Goal: Feedback & Contribution: Contribute content

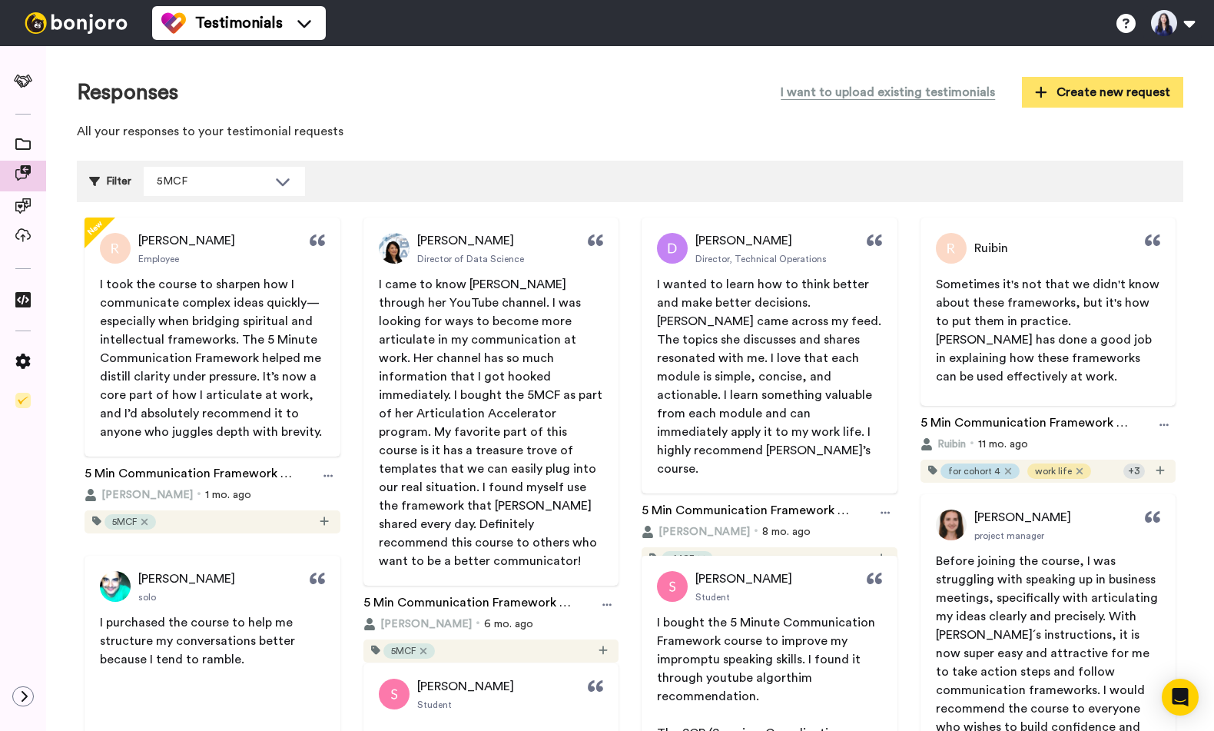
click at [1097, 97] on span "Create new request" at bounding box center [1102, 92] width 135 height 18
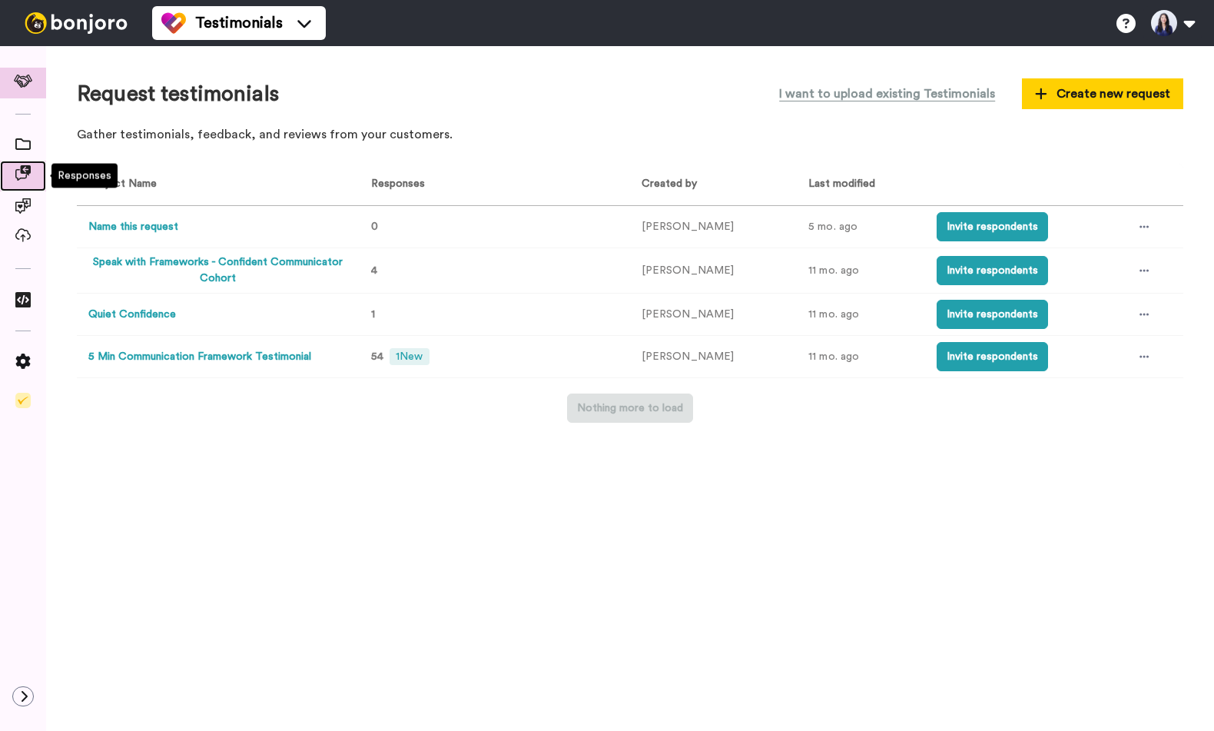
click at [19, 171] on icon at bounding box center [22, 172] width 15 height 15
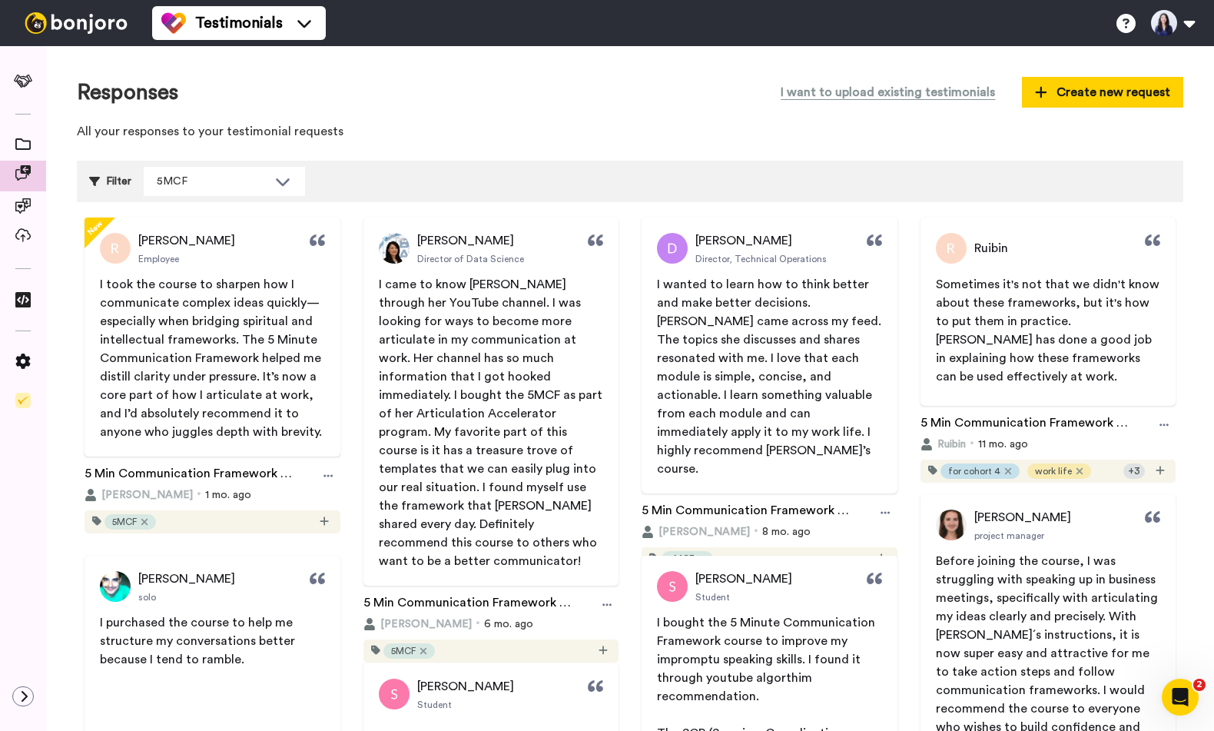
click at [829, 91] on button "I want to upload existing testimonials" at bounding box center [888, 92] width 238 height 31
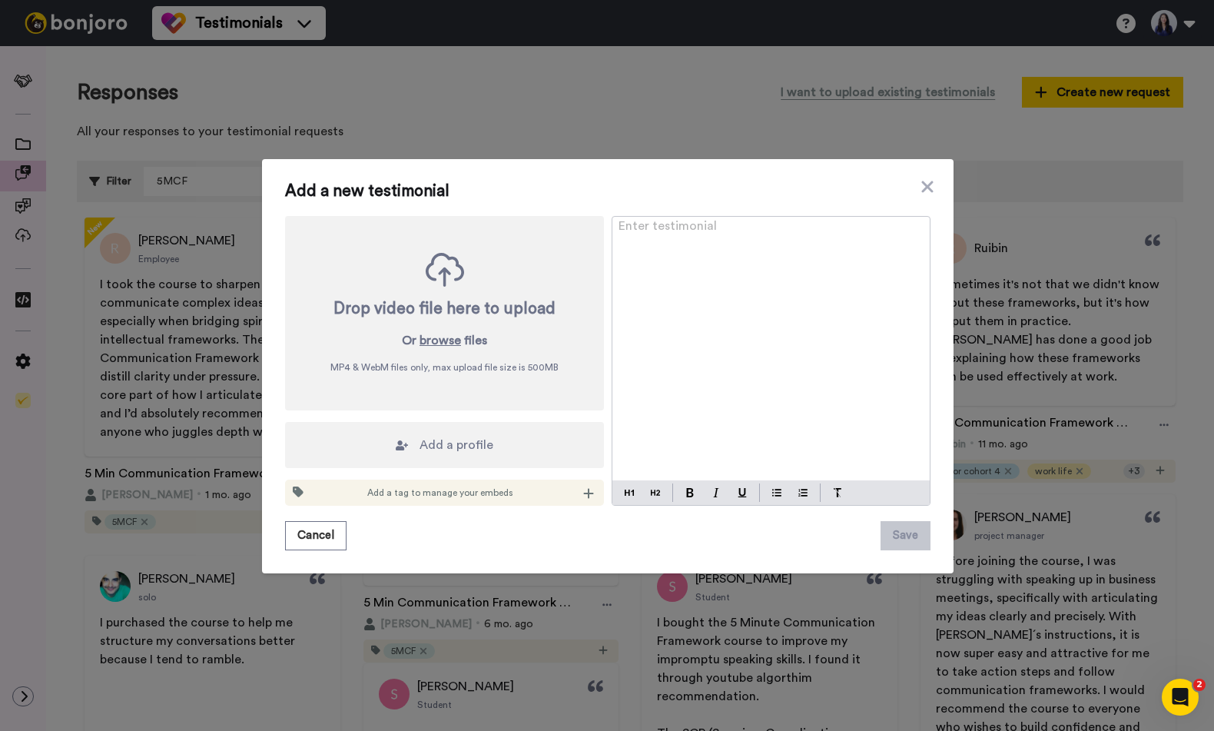
click at [659, 238] on p "Enter testimonial ﻿" at bounding box center [771, 232] width 305 height 18
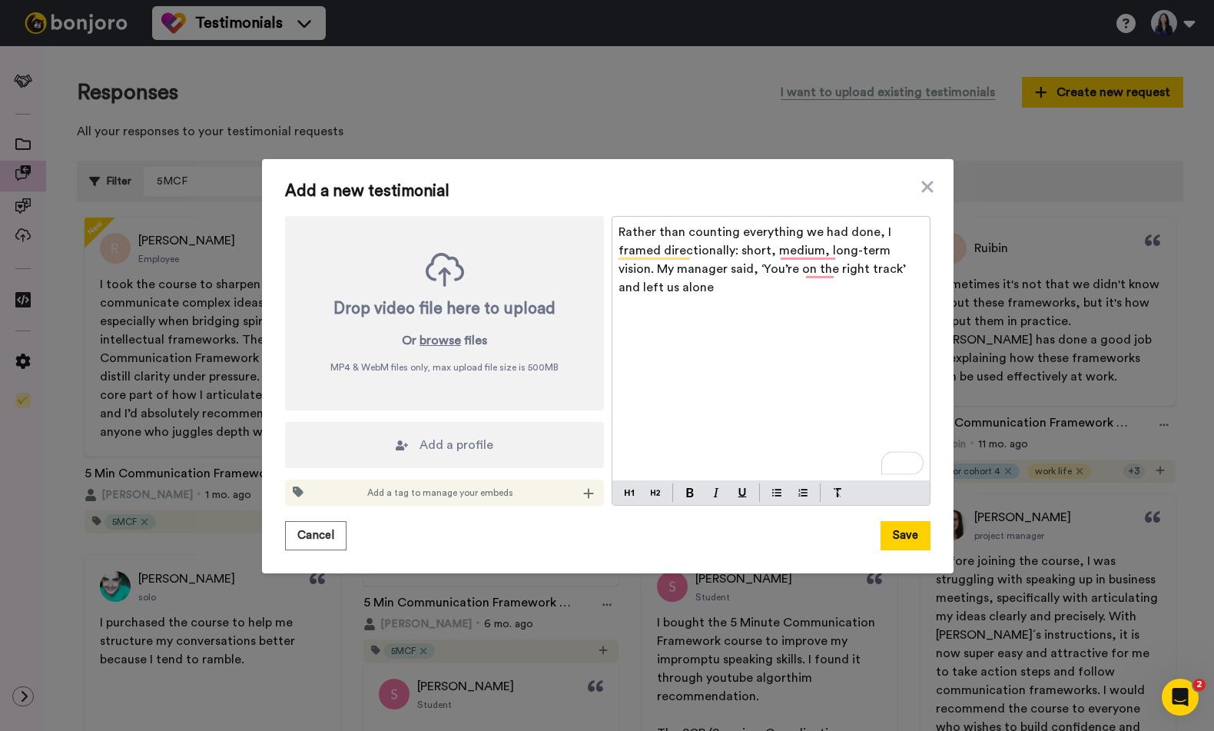
click at [719, 295] on p "Rather than counting everything we had done, I framed directionally: short, med…" at bounding box center [771, 260] width 305 height 74
click at [483, 447] on span "Add a profile" at bounding box center [457, 445] width 74 height 18
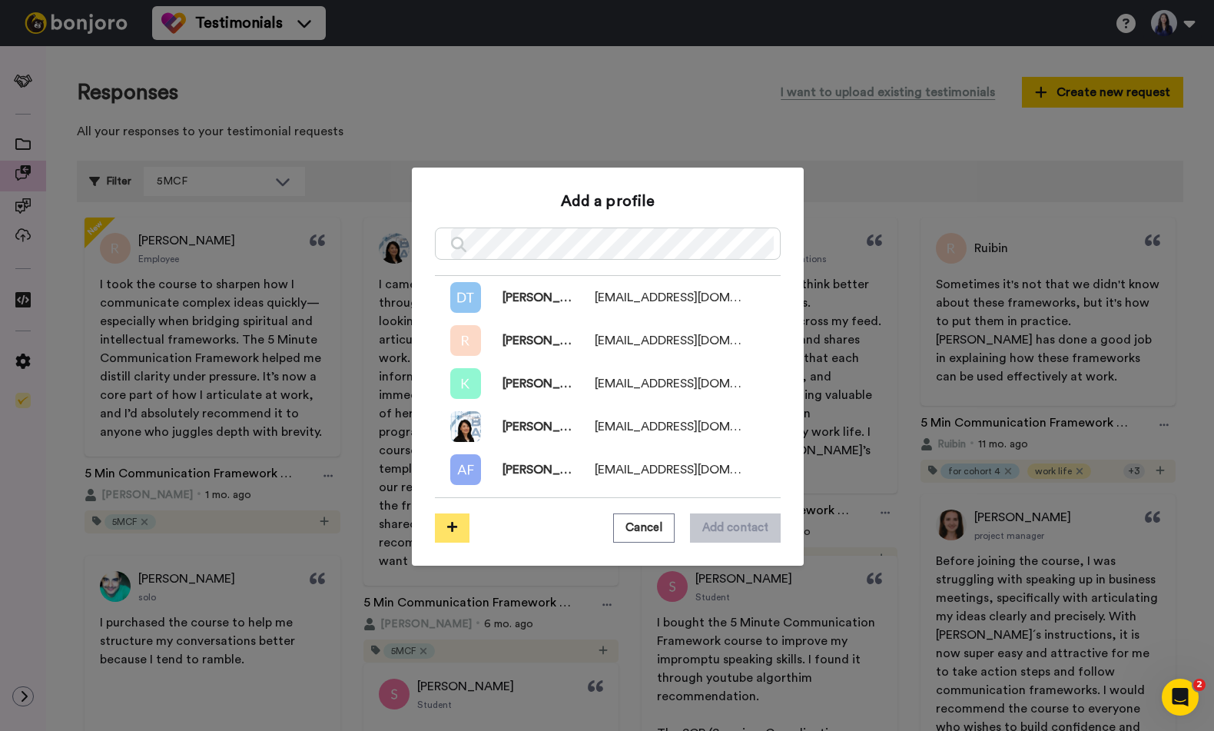
click at [453, 520] on button at bounding box center [452, 527] width 35 height 29
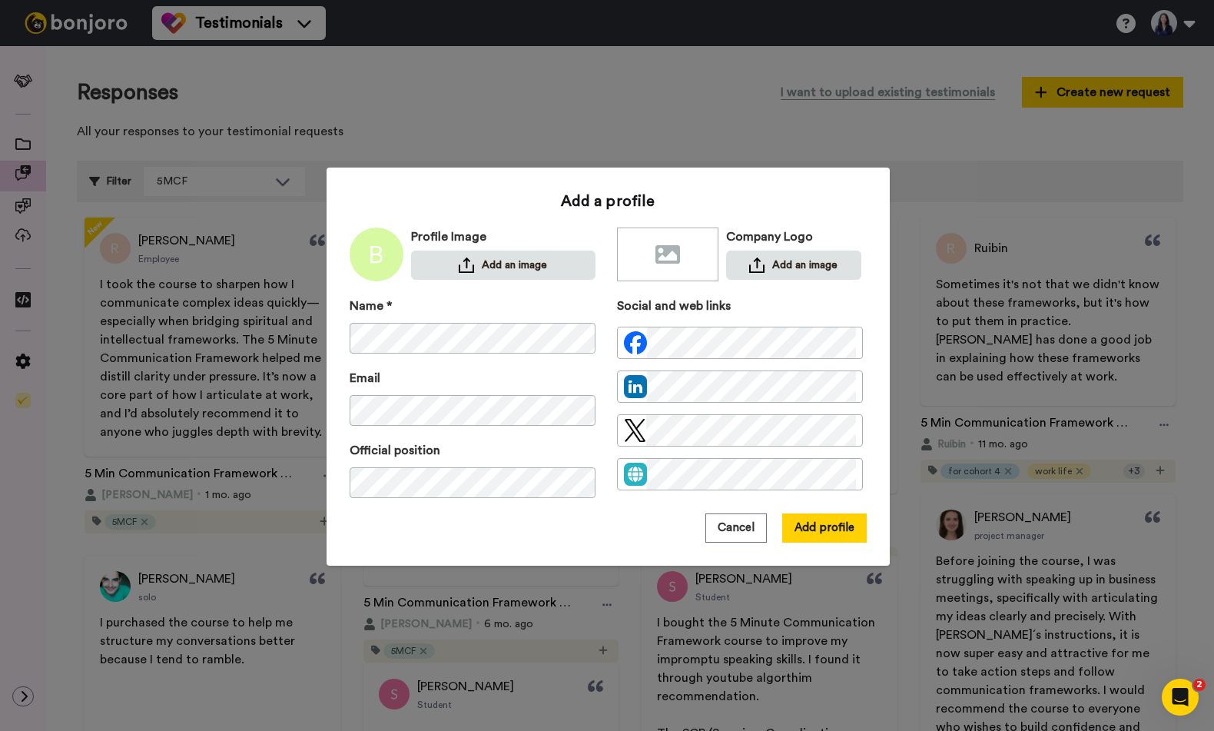
click at [498, 250] on div "Profile Image Add an image" at bounding box center [503, 255] width 184 height 54
click at [476, 258] on button "Add an image" at bounding box center [503, 266] width 184 height 30
click at [811, 525] on button "Add profile" at bounding box center [824, 527] width 85 height 29
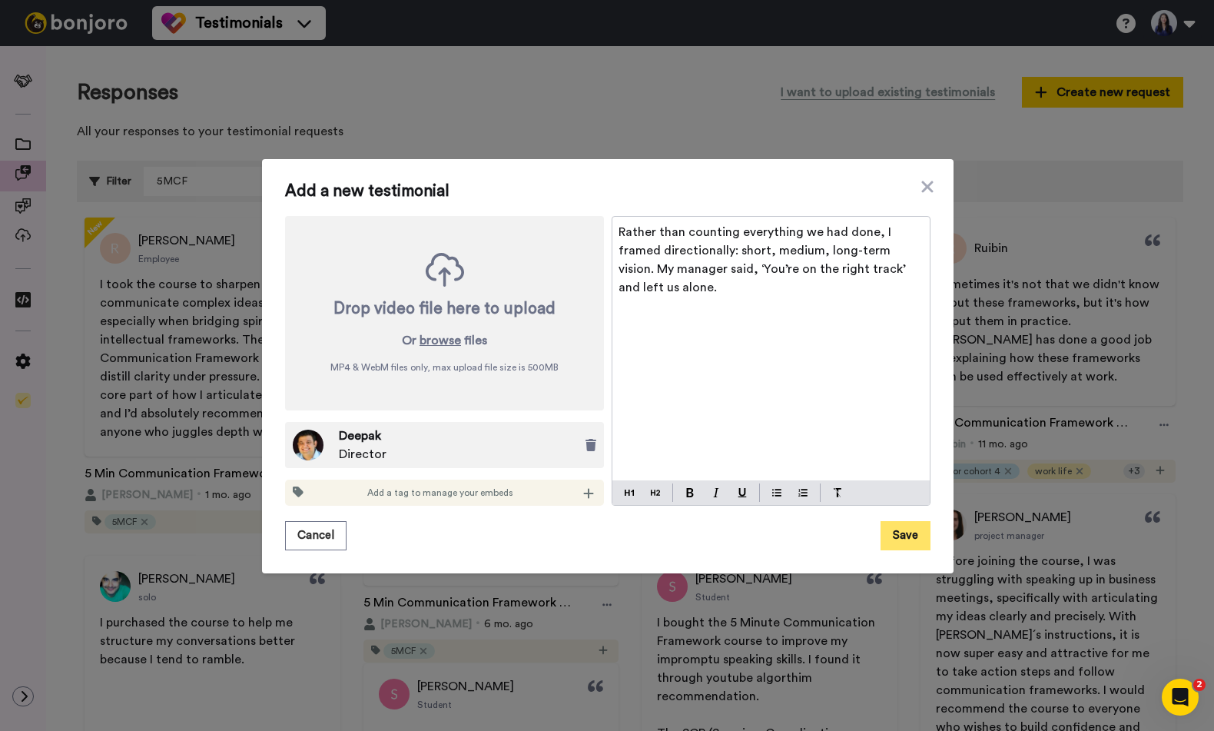
click at [907, 536] on button "Save" at bounding box center [906, 535] width 50 height 29
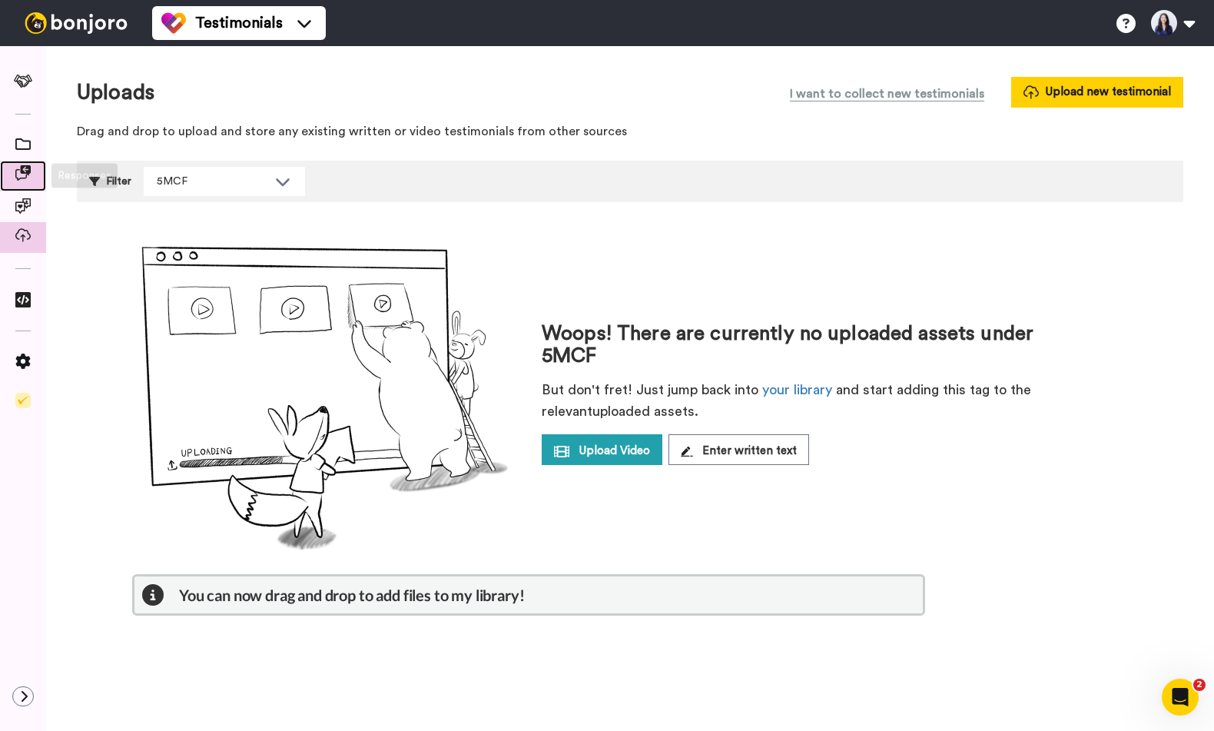
click at [30, 164] on div at bounding box center [23, 176] width 46 height 31
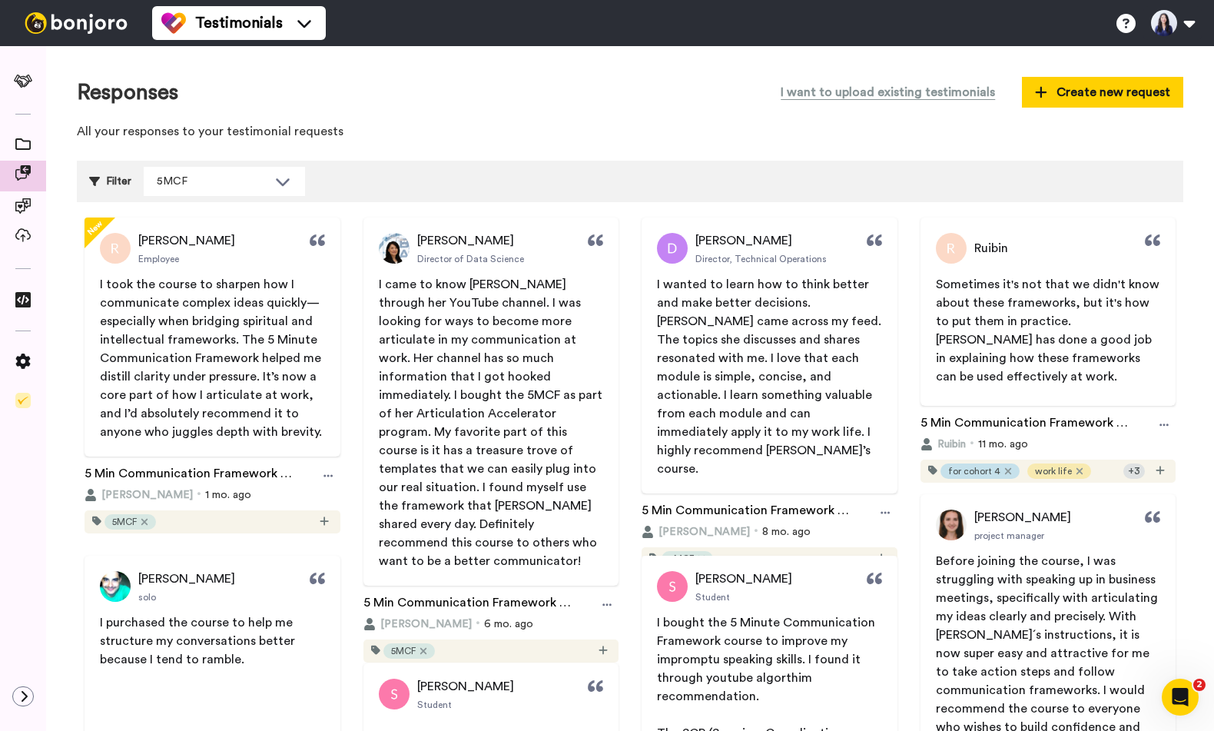
scroll to position [19, 0]
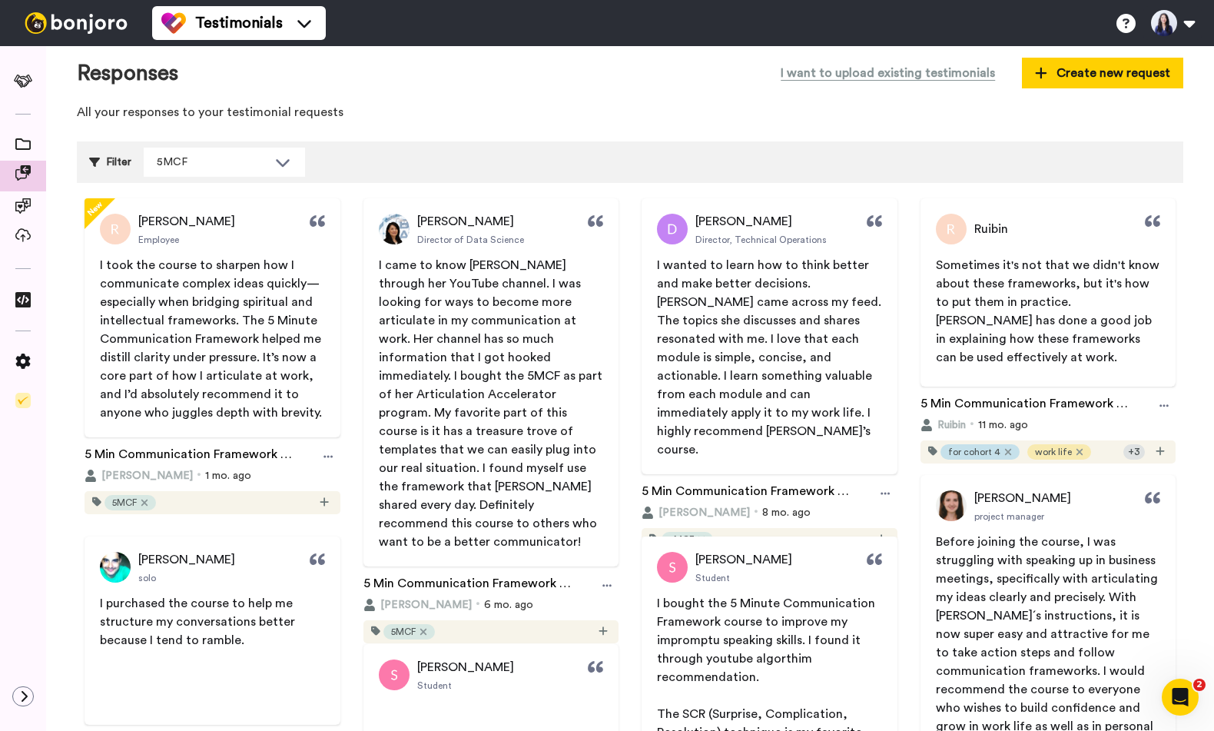
click at [425, 115] on p "All your responses to your testimonial requests" at bounding box center [630, 113] width 1107 height 18
click at [831, 71] on button "I want to upload existing testimonials" at bounding box center [888, 73] width 238 height 31
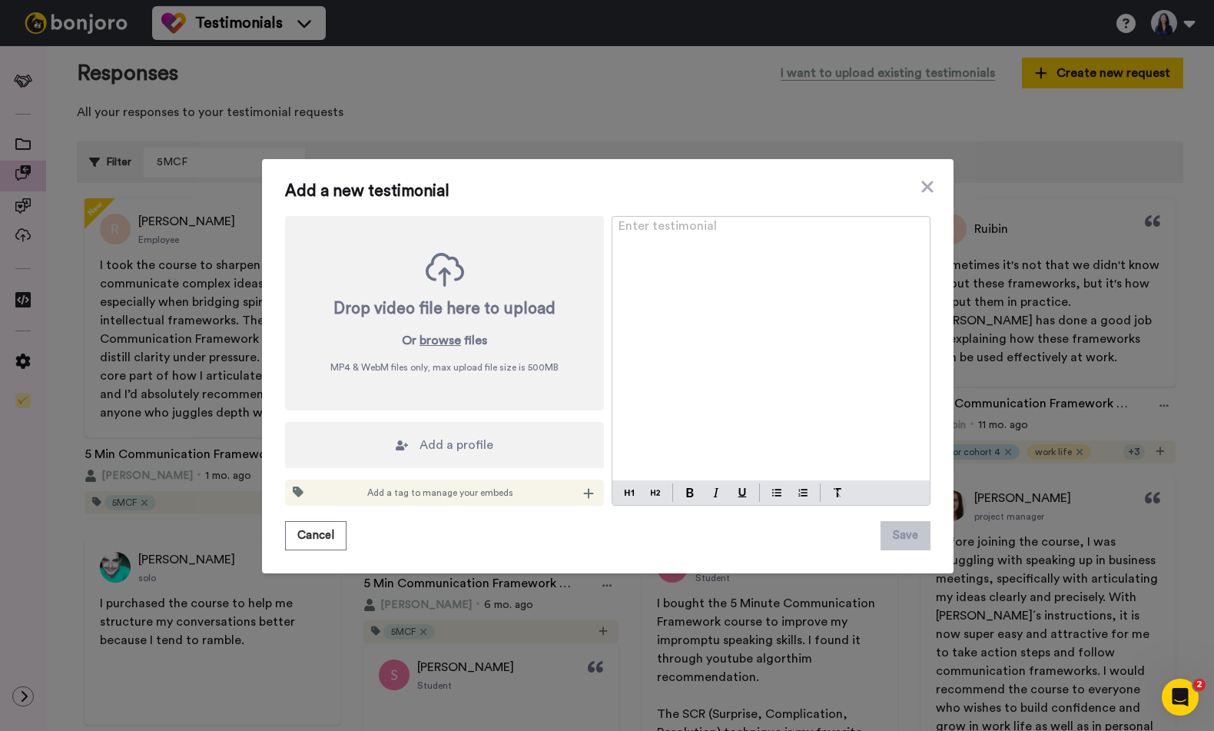
click at [672, 311] on div "Enter testimonial ﻿" at bounding box center [771, 349] width 317 height 264
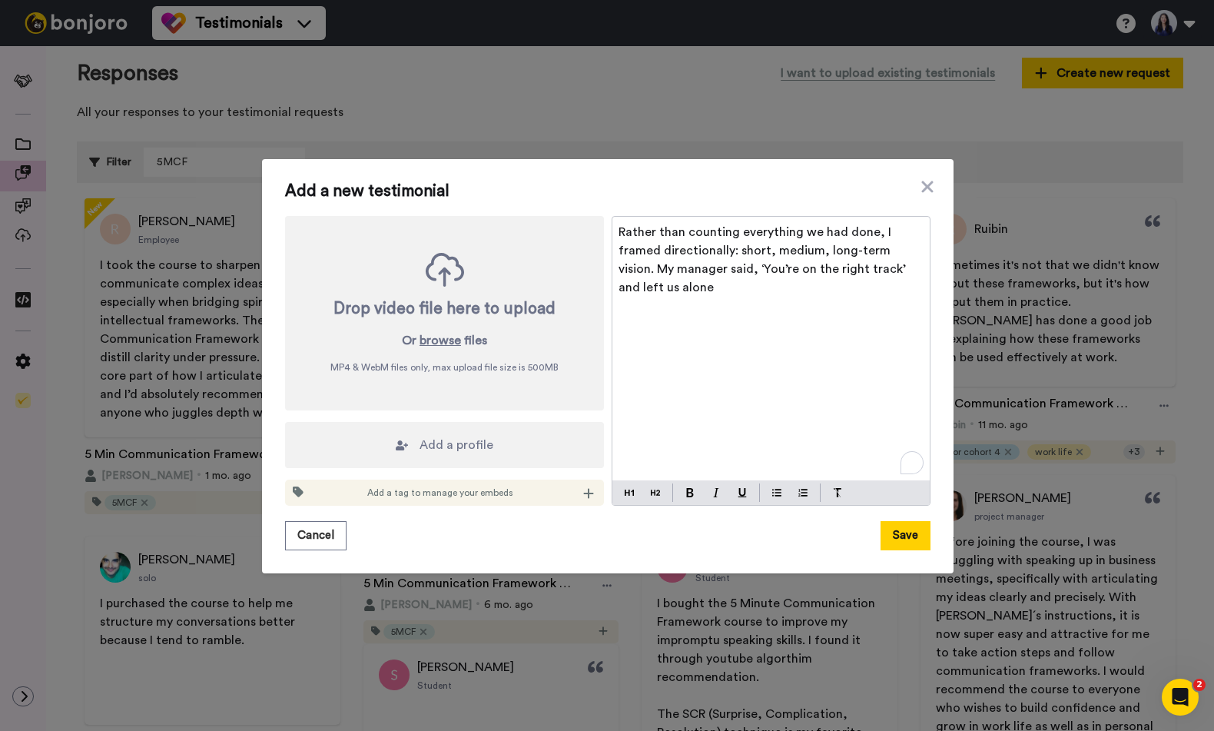
click at [450, 447] on span "Add a profile" at bounding box center [457, 445] width 74 height 18
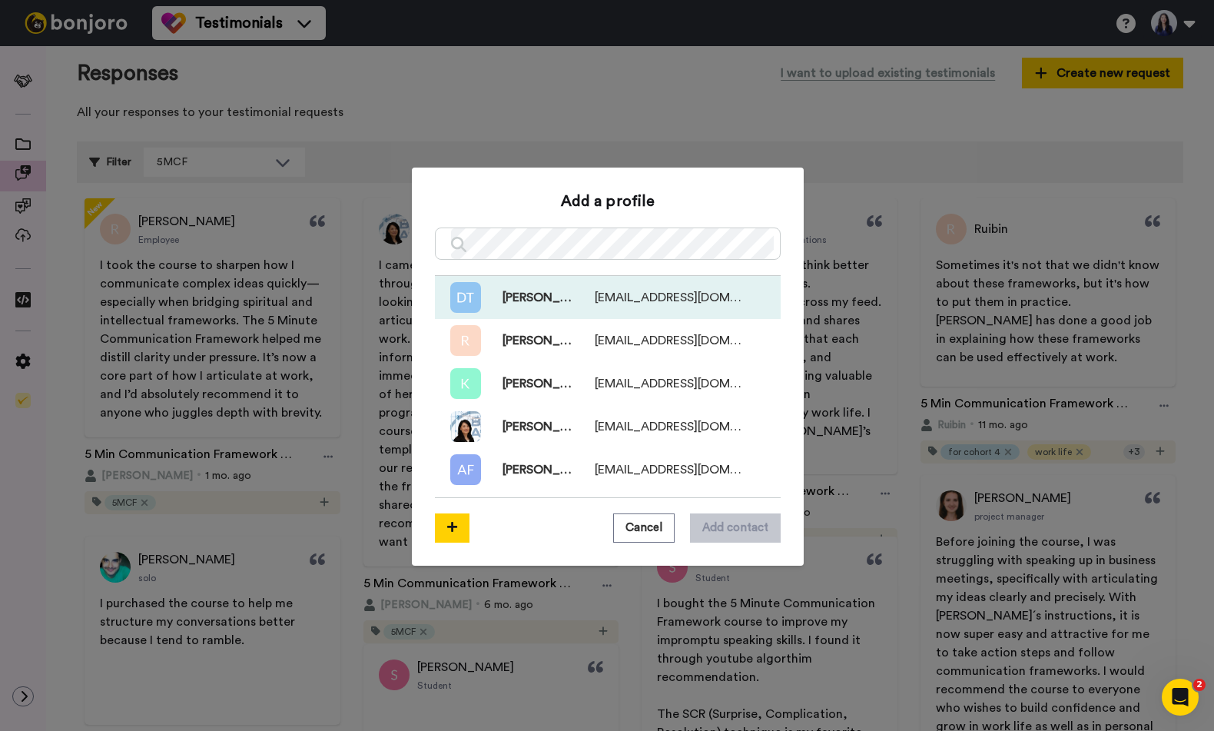
click at [540, 291] on span "Deepak Talwar" at bounding box center [527, 297] width 92 height 18
click at [707, 523] on button "Add contact" at bounding box center [735, 527] width 91 height 29
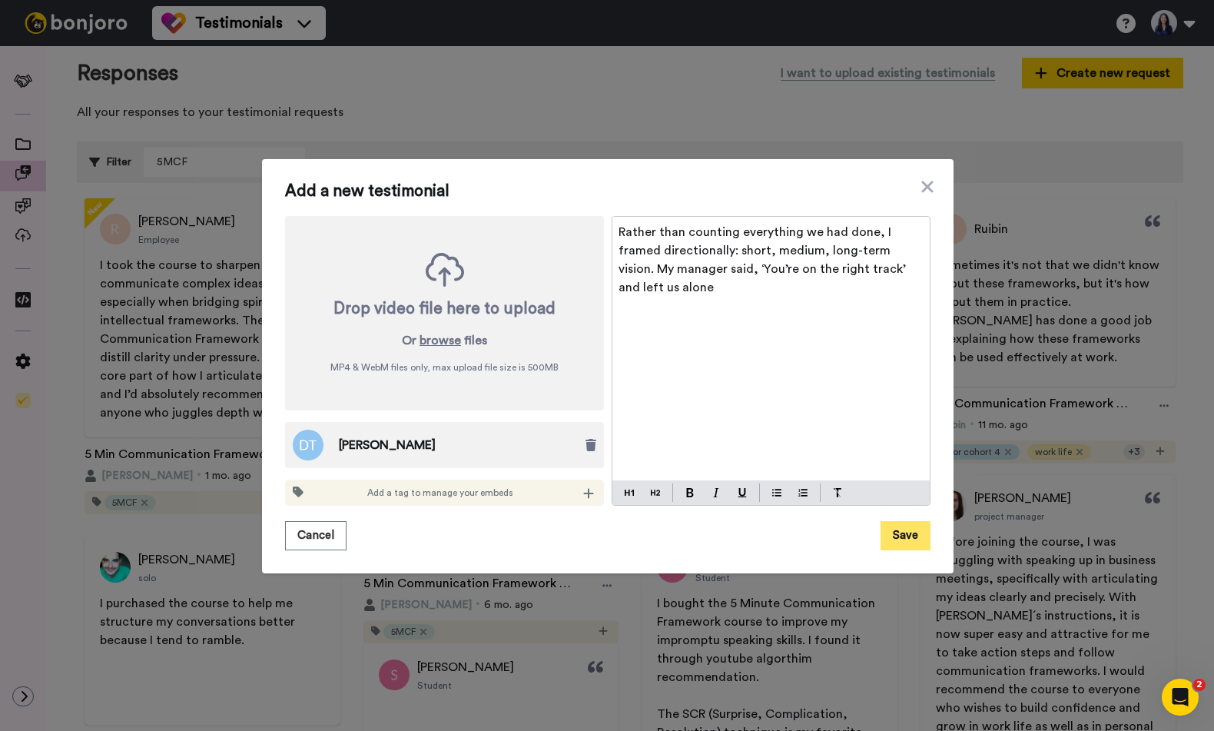
click at [889, 527] on button "Save" at bounding box center [906, 535] width 50 height 29
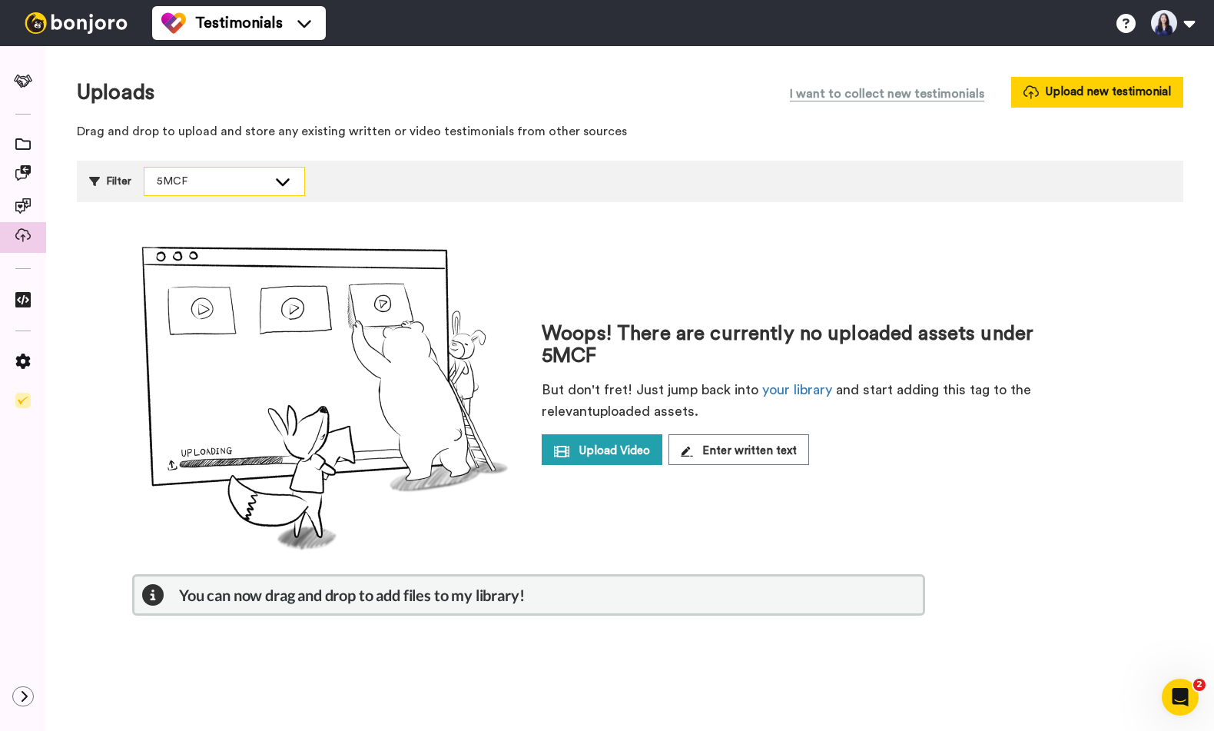
click at [257, 172] on div "5MCF" at bounding box center [225, 182] width 160 height 28
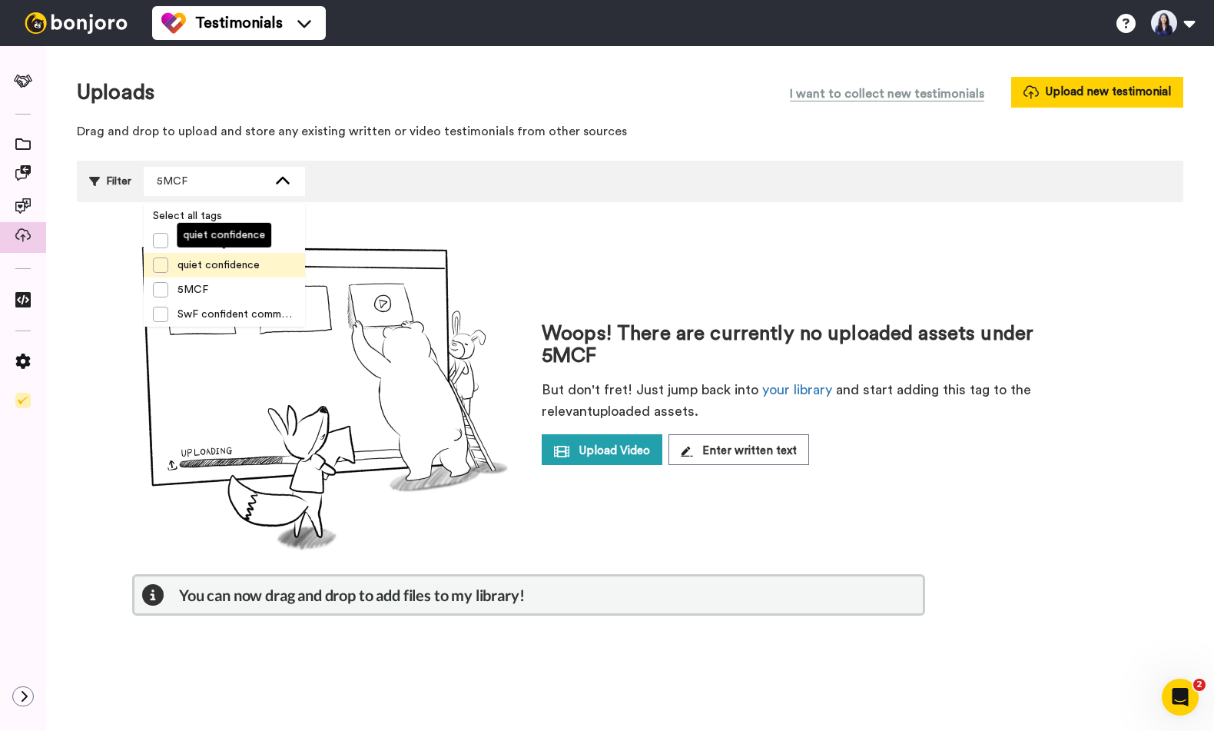
click at [168, 270] on span "quiet confidence" at bounding box center [218, 264] width 101 height 15
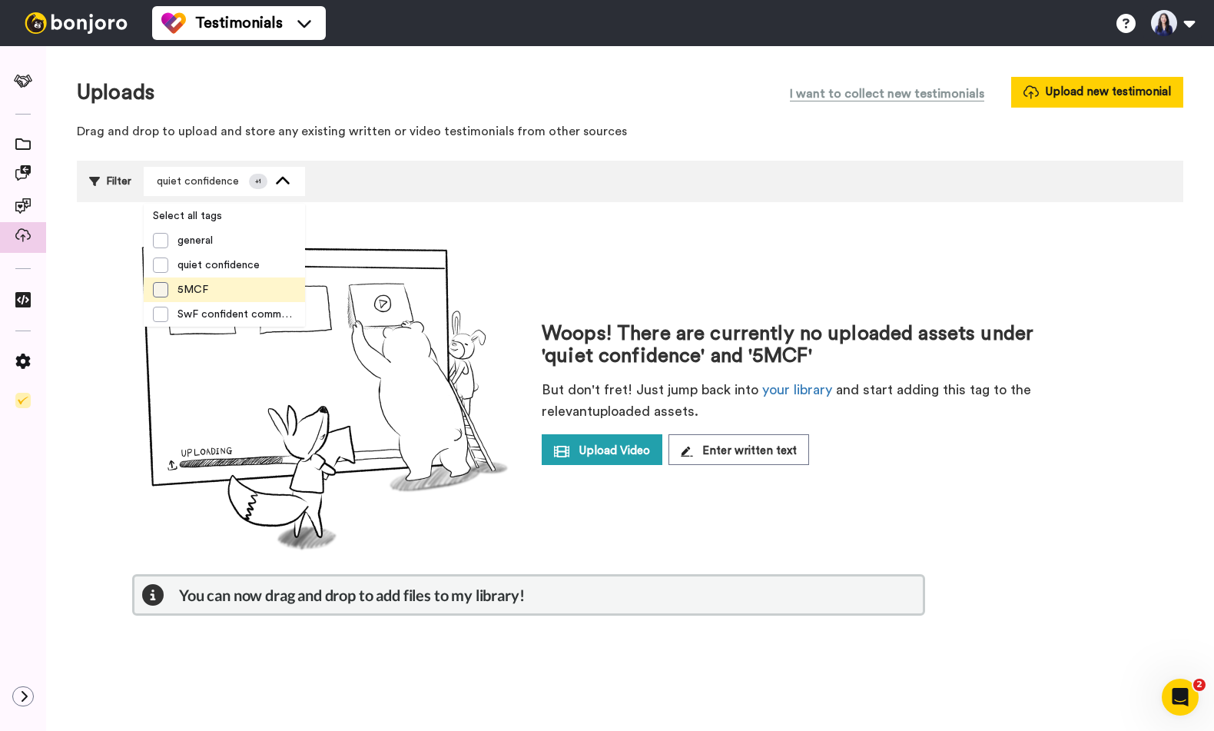
click at [163, 294] on span at bounding box center [160, 289] width 15 height 15
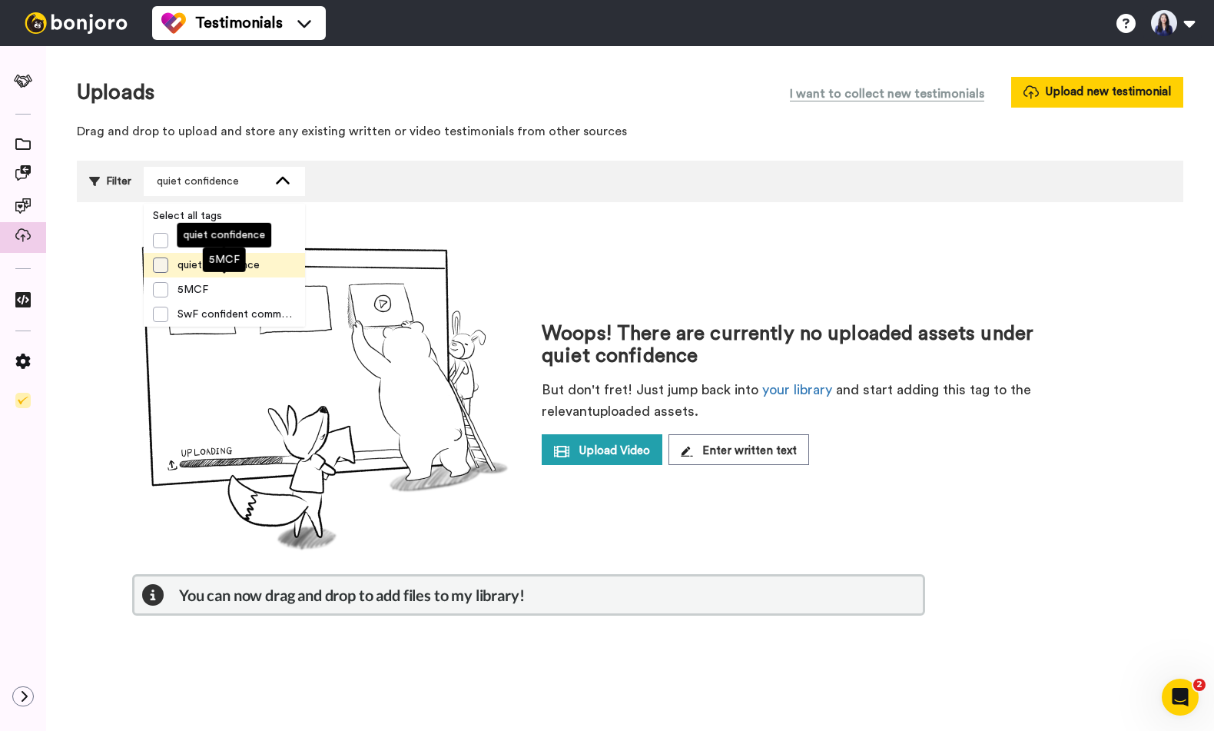
click at [161, 271] on span at bounding box center [160, 264] width 15 height 15
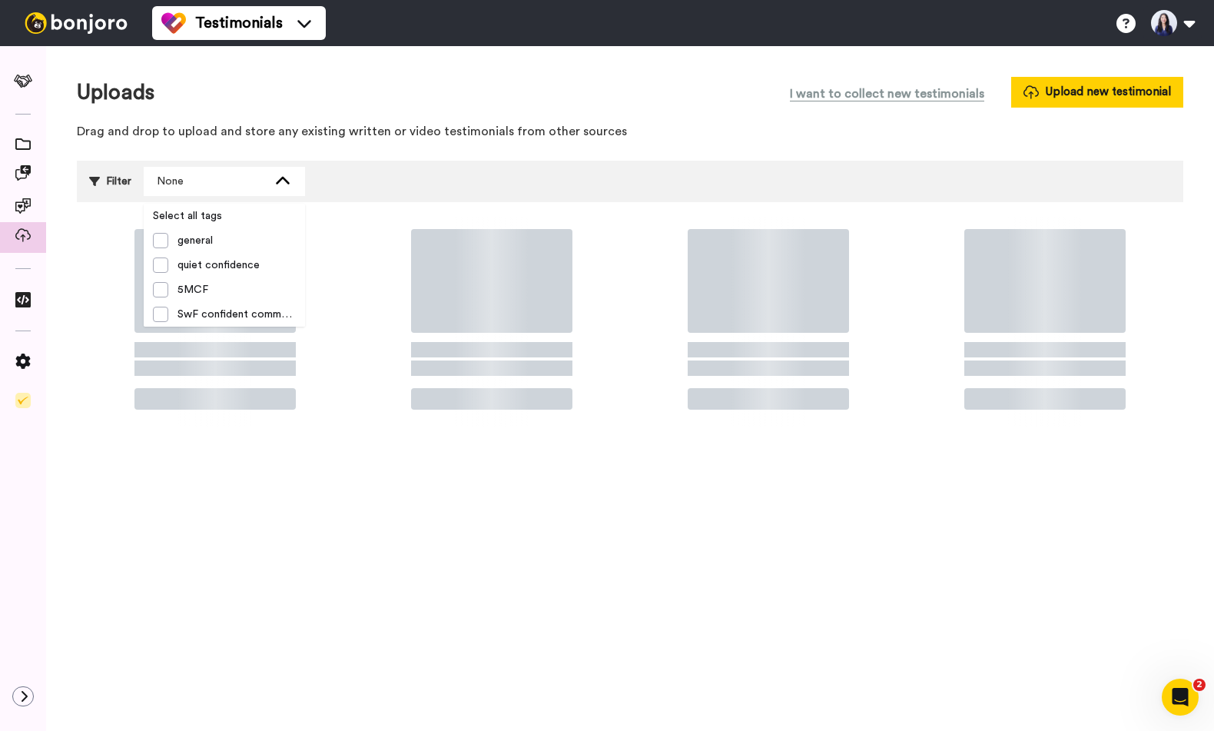
click at [521, 96] on div "Uploads I want to collect new testimonials Upload new testimonial" at bounding box center [630, 92] width 1107 height 31
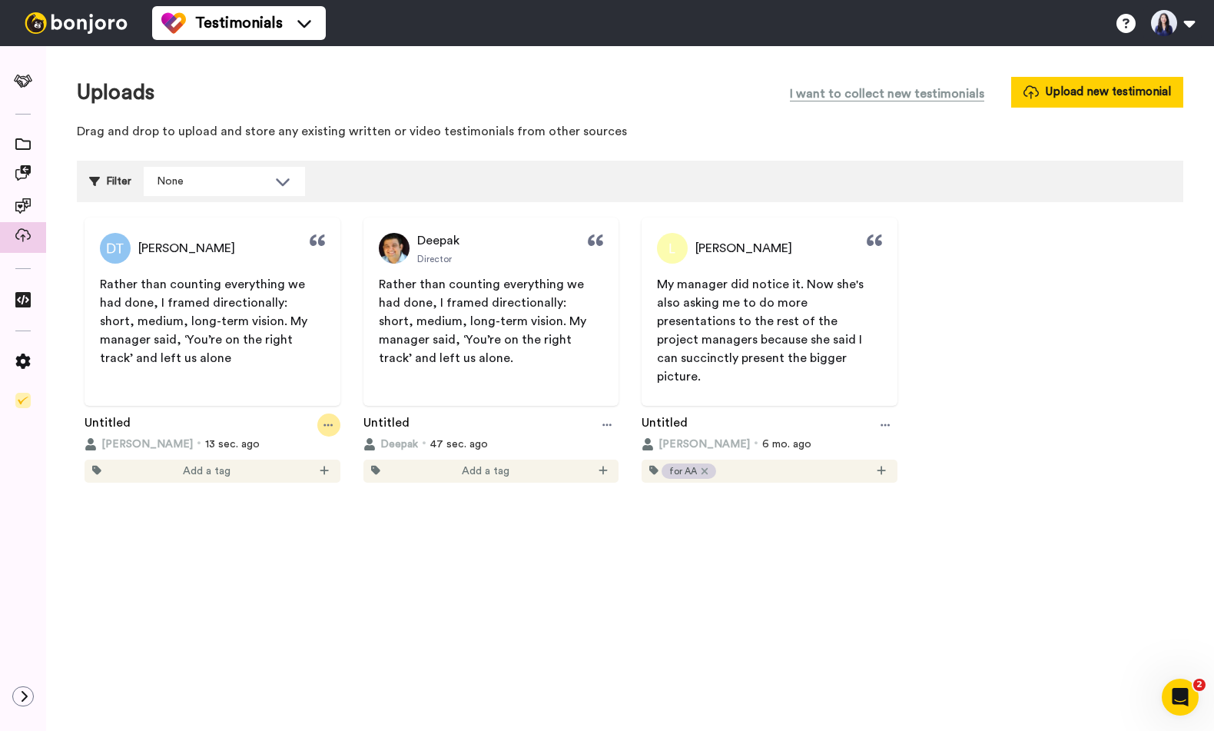
click at [323, 419] on div at bounding box center [328, 425] width 23 height 23
click at [305, 563] on div "Delete" at bounding box center [298, 563] width 99 height 15
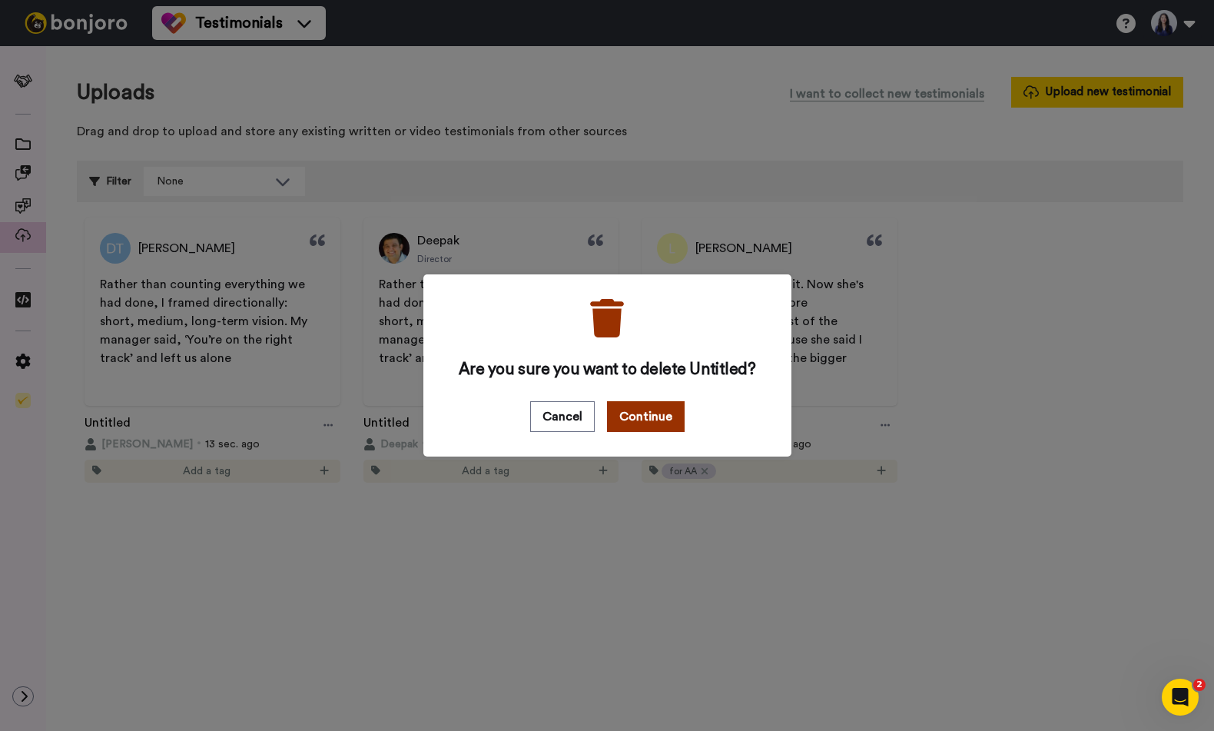
click at [656, 421] on button "Continue" at bounding box center [646, 416] width 78 height 31
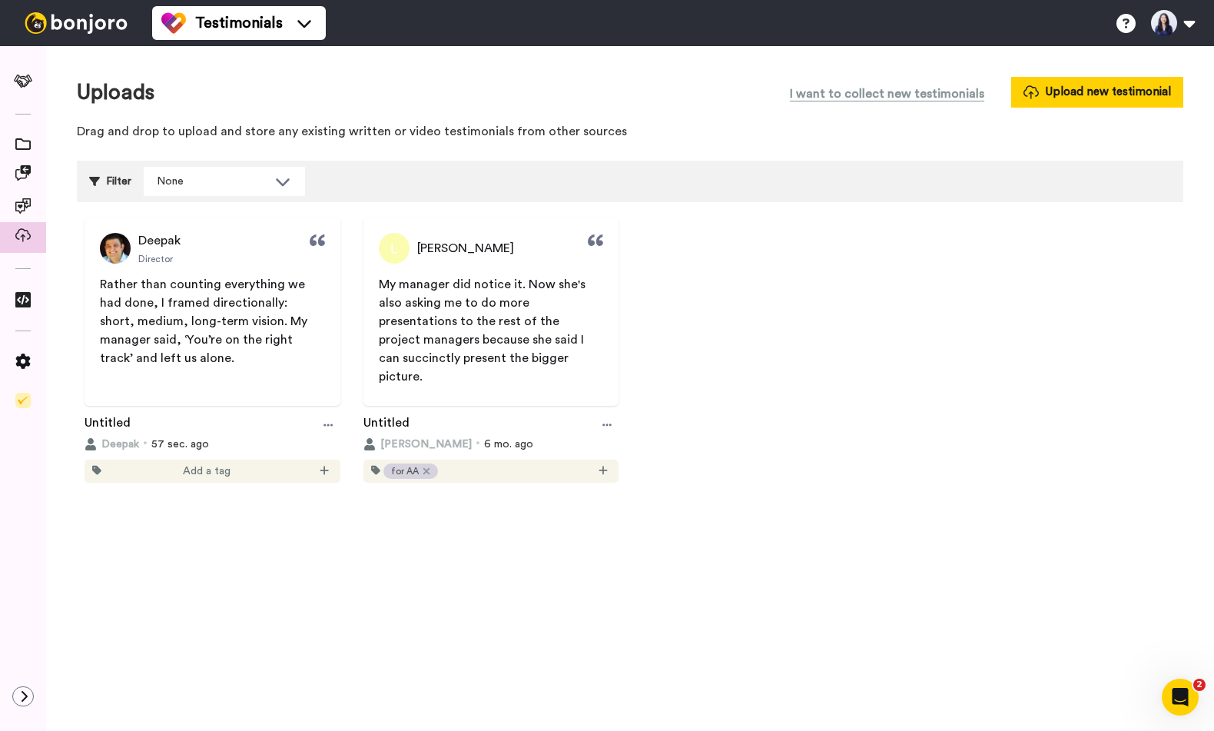
click at [556, 326] on span "My manager did notice it. Now she's also asking me to do more presentations to …" at bounding box center [484, 330] width 210 height 105
click at [28, 142] on icon at bounding box center [22, 144] width 15 height 12
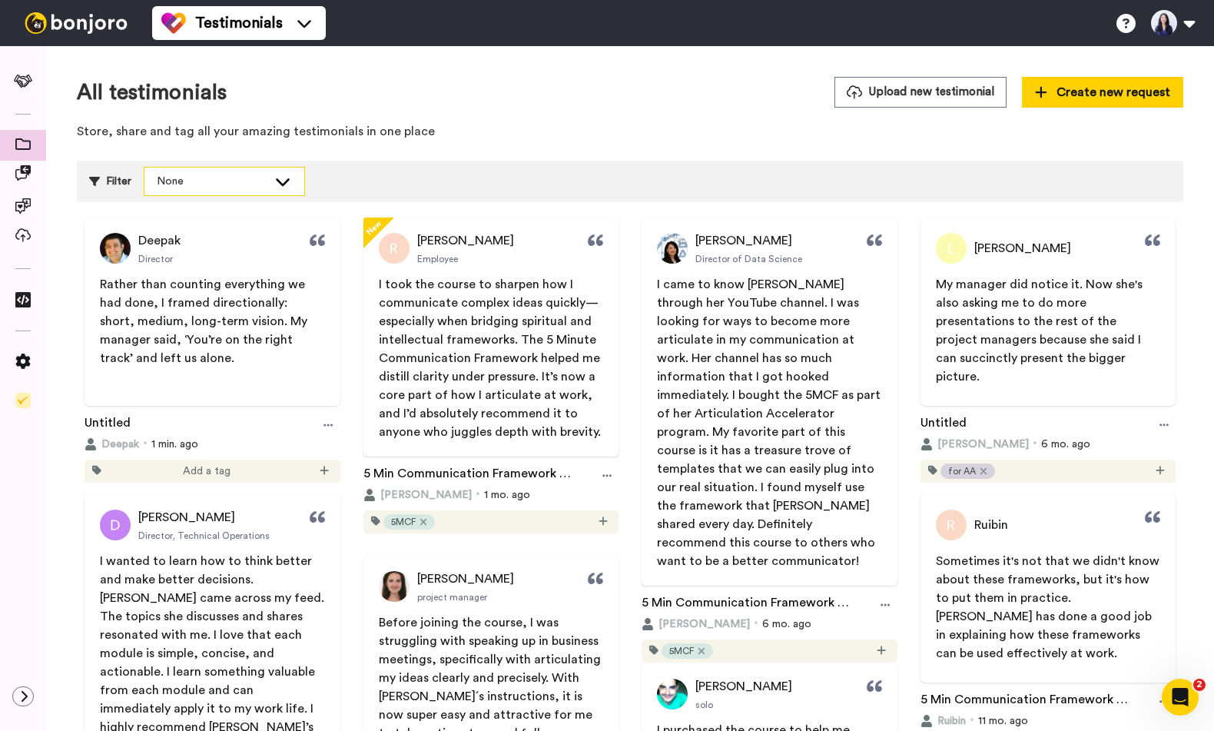
click at [257, 184] on div "None" at bounding box center [212, 181] width 111 height 15
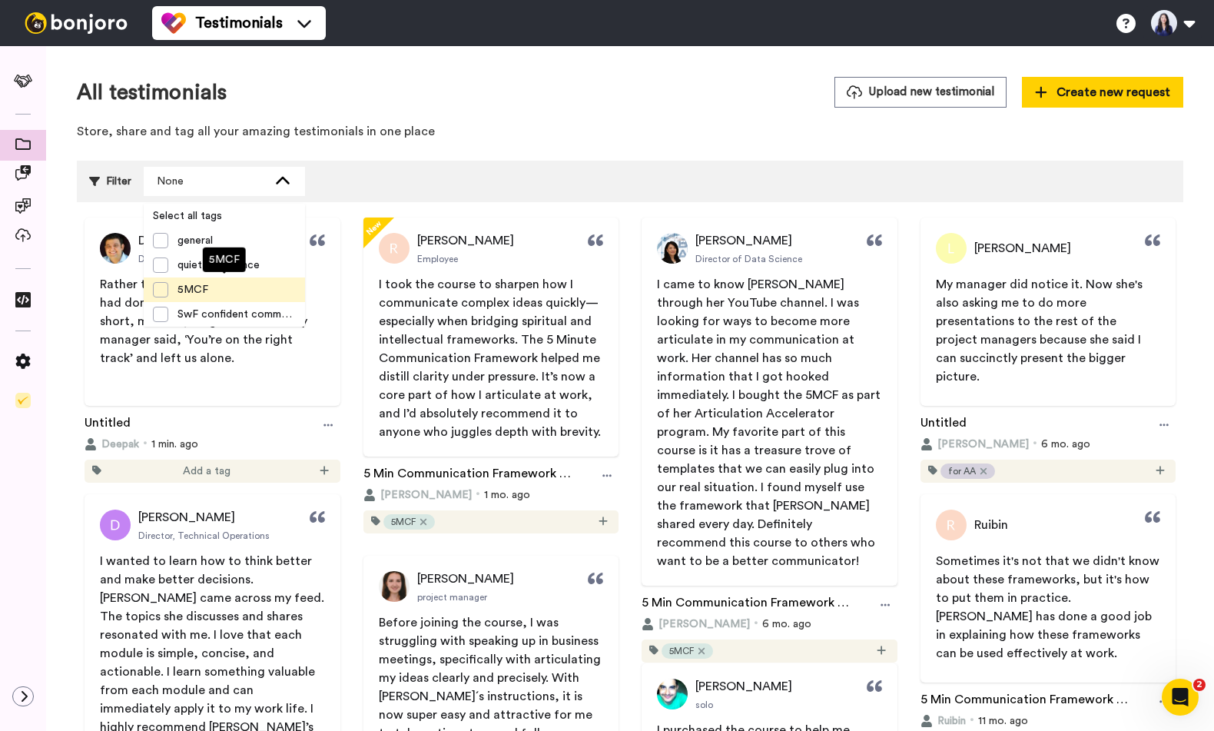
click at [186, 291] on span "5MCF" at bounding box center [192, 289] width 49 height 15
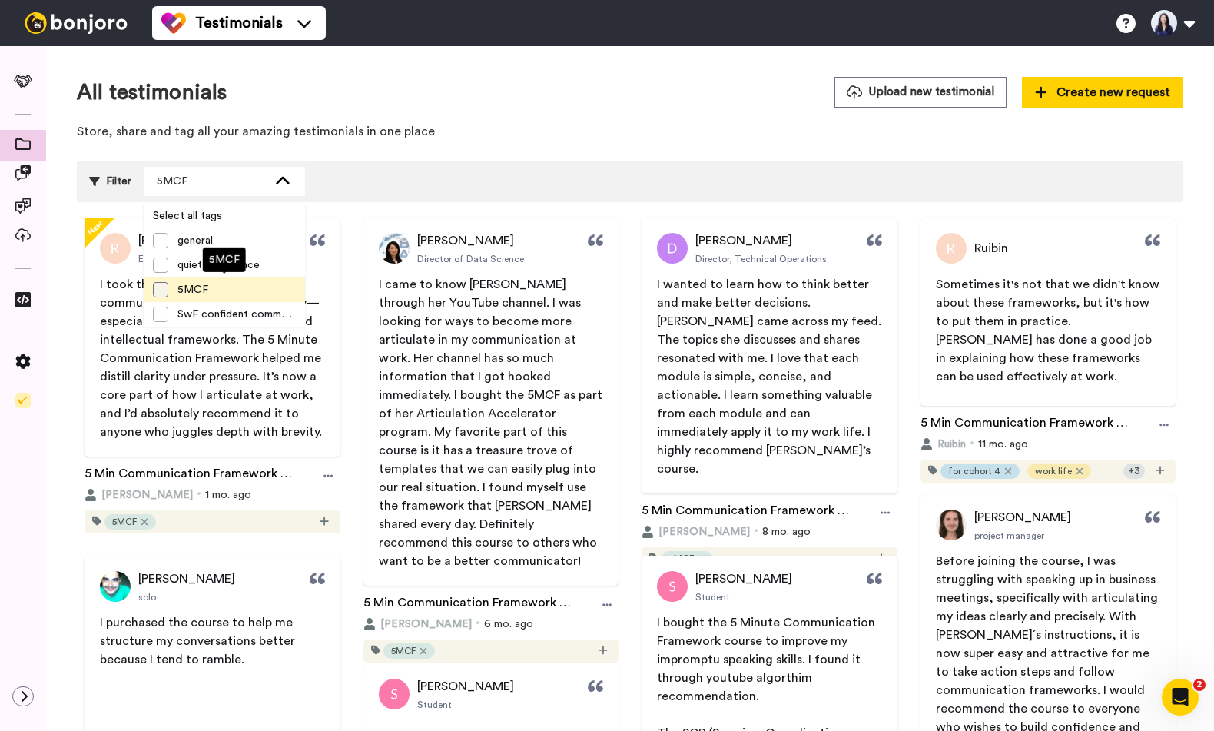
click at [155, 297] on span at bounding box center [160, 289] width 15 height 15
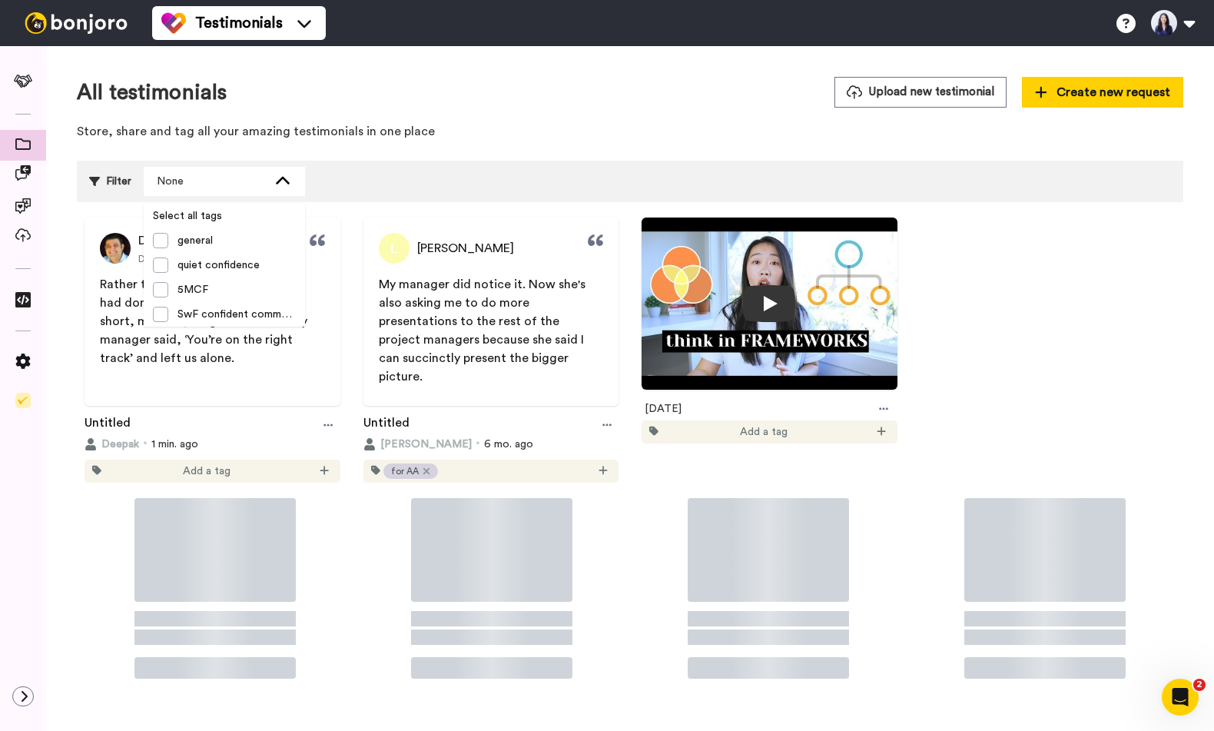
click at [499, 158] on div "All testimonials Upload new testimonial Create new request Store, share and tag…" at bounding box center [630, 423] width 1168 height 754
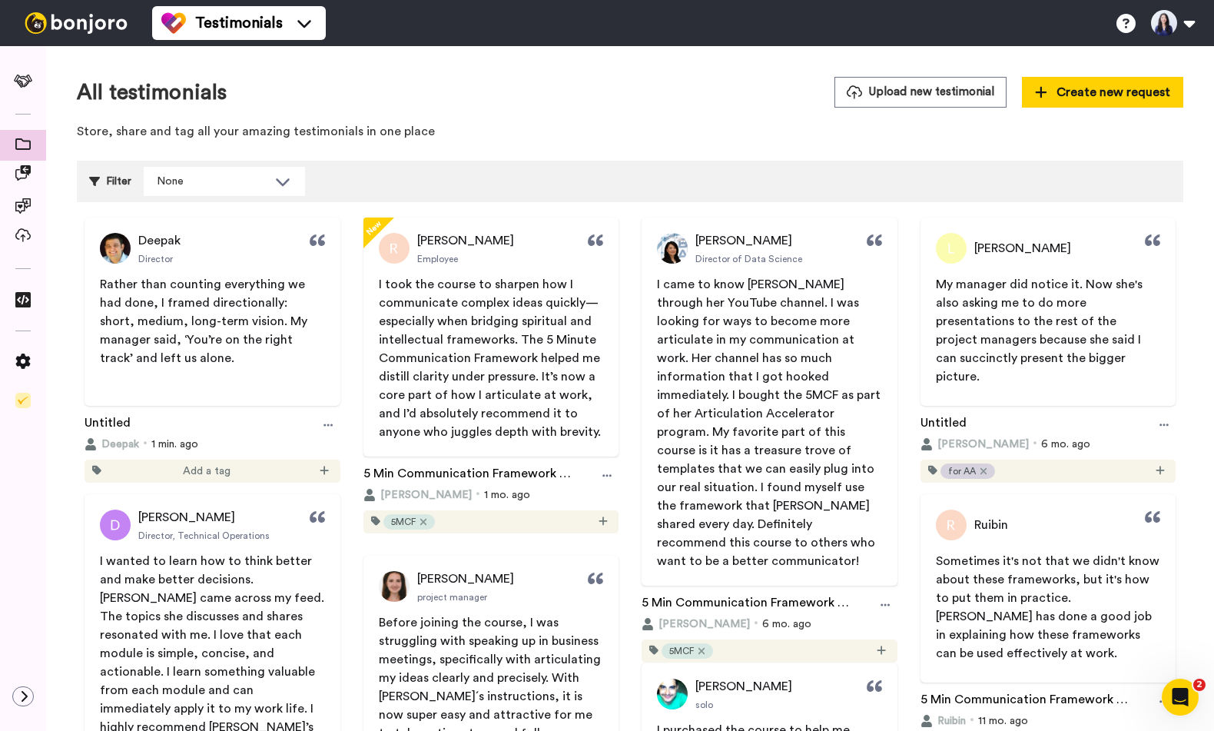
click at [227, 296] on span "Rather than counting everything we had done, I framed directionally: short, med…" at bounding box center [205, 321] width 211 height 86
click at [135, 236] on link "Deepak Director" at bounding box center [140, 248] width 81 height 31
click at [321, 424] on div at bounding box center [328, 425] width 23 height 23
click at [241, 278] on span "Rather than counting everything we had done, I framed directionally: short, med…" at bounding box center [205, 321] width 211 height 86
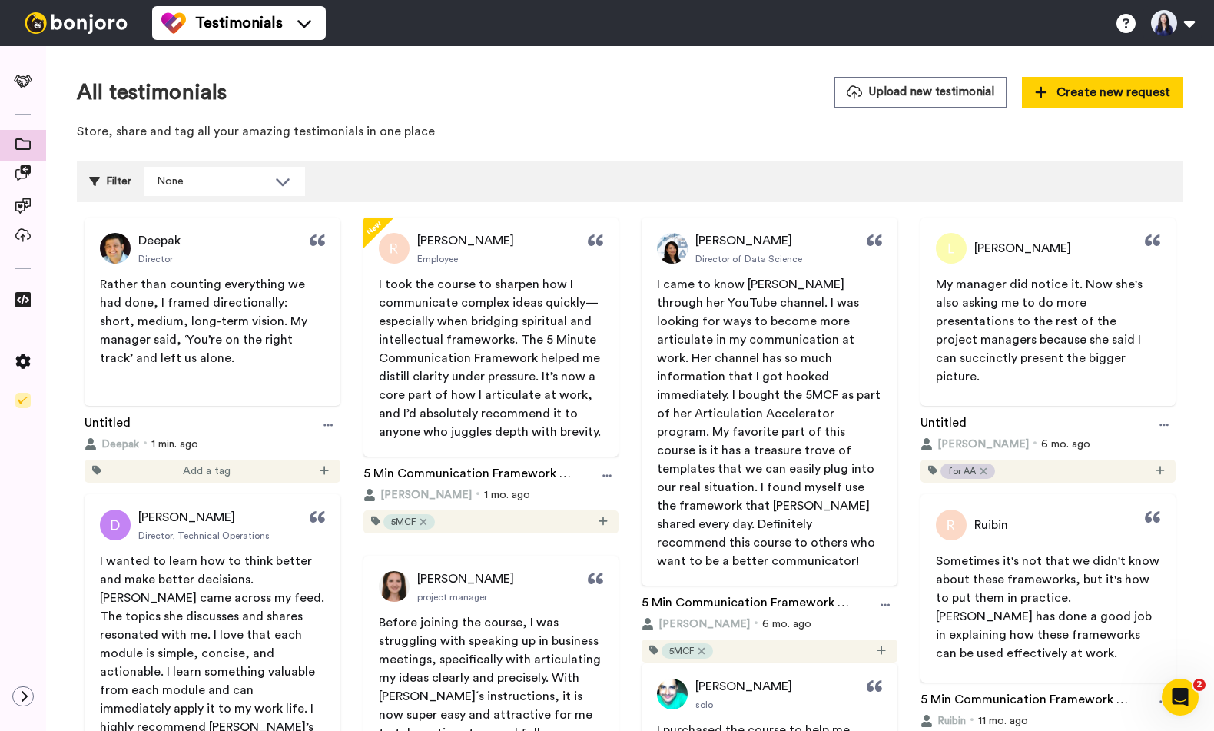
click at [283, 335] on span "Rather than counting everything we had done, I framed directionally: short, med…" at bounding box center [205, 321] width 211 height 86
